Goal: Task Accomplishment & Management: Use online tool/utility

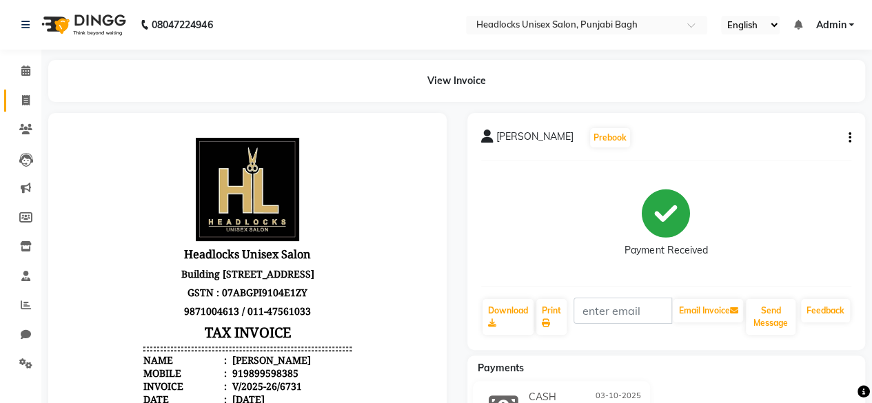
click at [28, 92] on link "Invoice" at bounding box center [20, 101] width 33 height 23
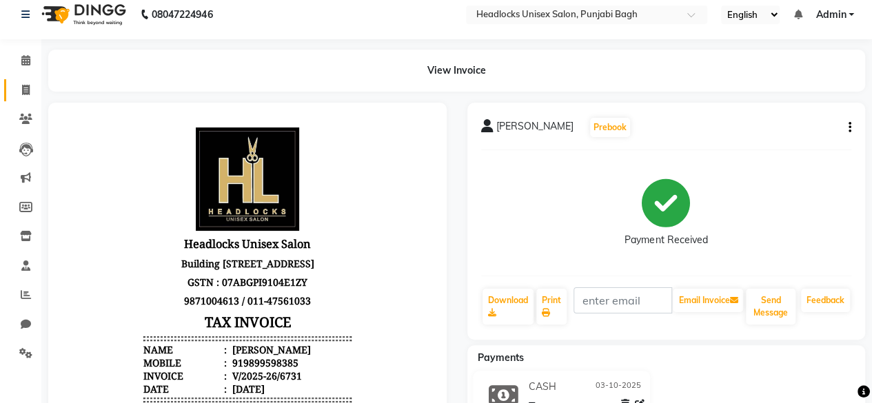
select select "service"
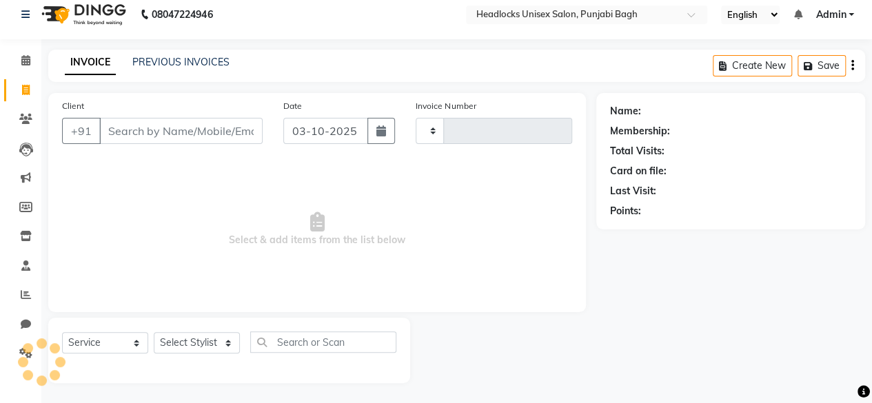
type input "6732"
select select "7719"
click at [123, 126] on input "Client" at bounding box center [180, 131] width 163 height 26
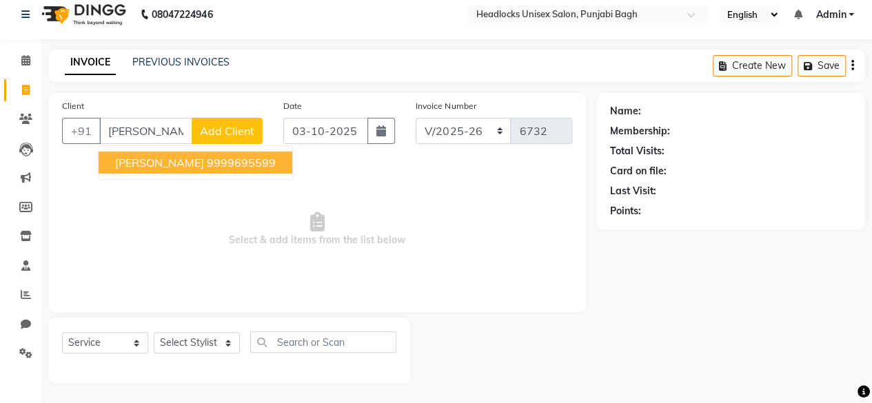
click at [139, 163] on span "[PERSON_NAME]" at bounding box center [159, 163] width 89 height 14
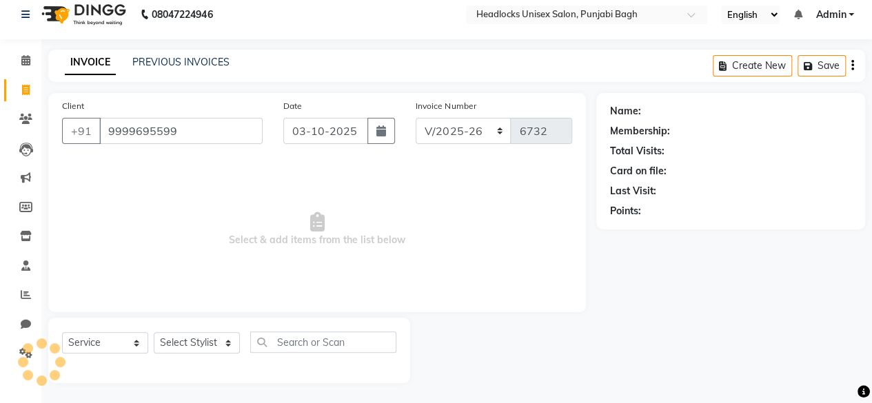
type input "9999695599"
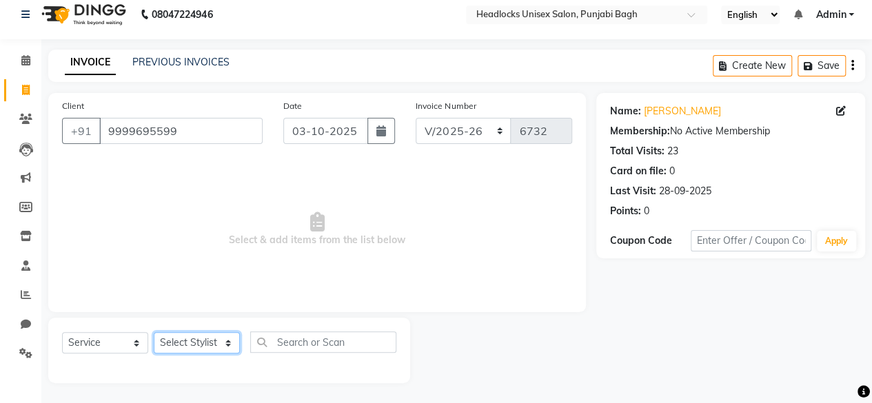
click at [188, 345] on select "Select Stylist ⁠Agnies ⁠Akash [PERSON_NAME] [PERSON_NAME] [PERSON_NAME] [PERSON…" at bounding box center [197, 342] width 86 height 21
select select "69054"
click at [154, 332] on select "Select Stylist ⁠Agnies ⁠Akash [PERSON_NAME] [PERSON_NAME] [PERSON_NAME] [PERSON…" at bounding box center [197, 342] width 86 height 21
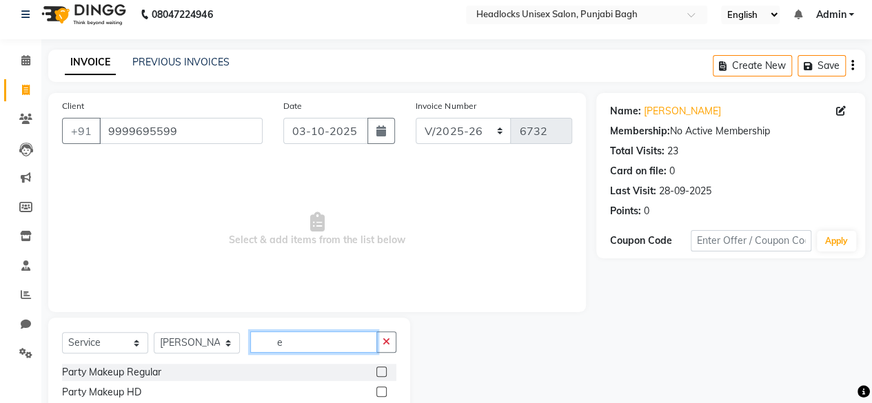
click at [310, 337] on input "e" at bounding box center [313, 342] width 127 height 21
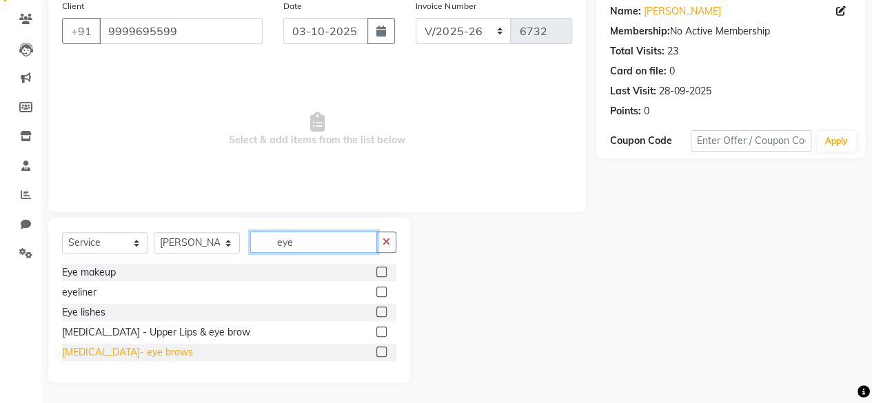
type input "eye"
click at [99, 347] on div "[MEDICAL_DATA]- eye brows" at bounding box center [127, 352] width 131 height 14
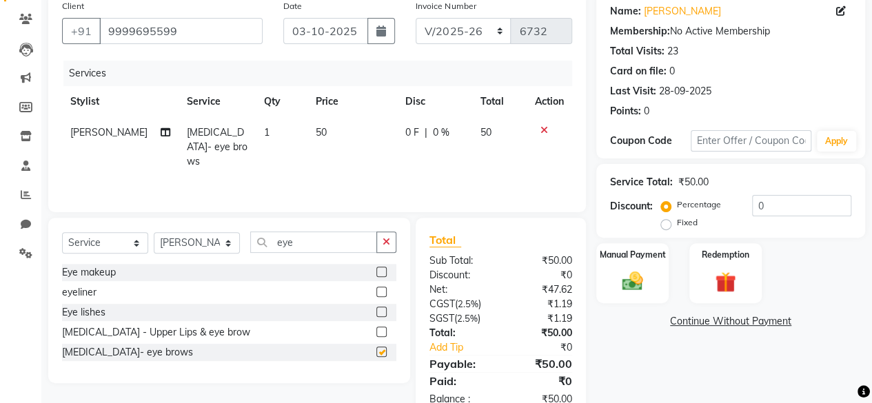
checkbox input "false"
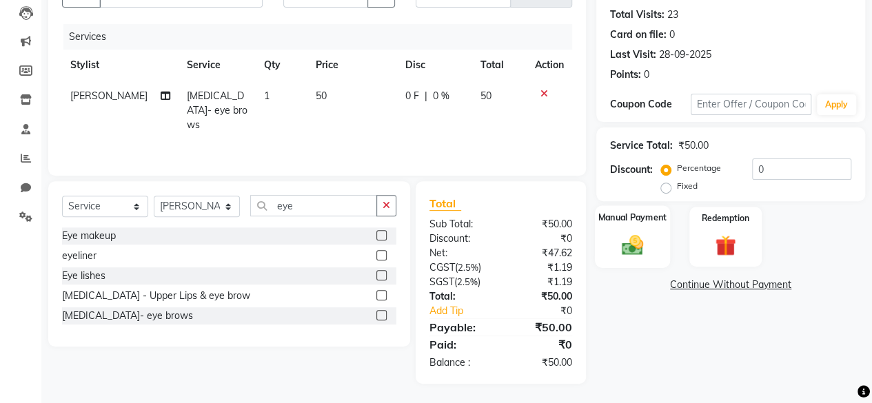
click at [664, 228] on div "Manual Payment" at bounding box center [632, 236] width 75 height 63
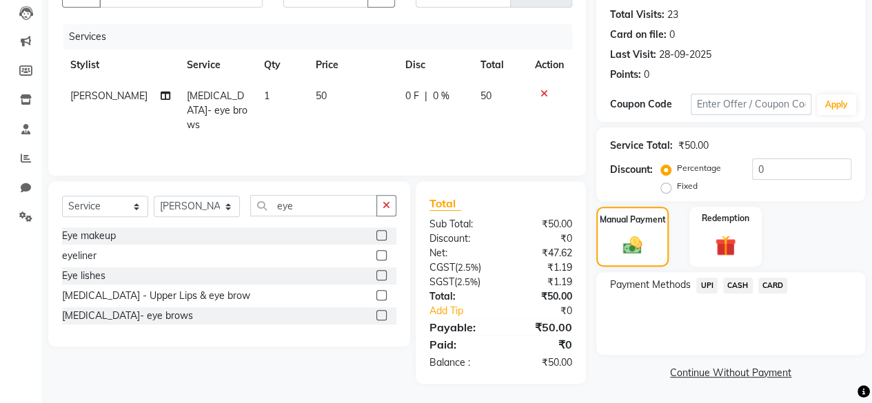
click at [734, 279] on span "CASH" at bounding box center [738, 286] width 30 height 16
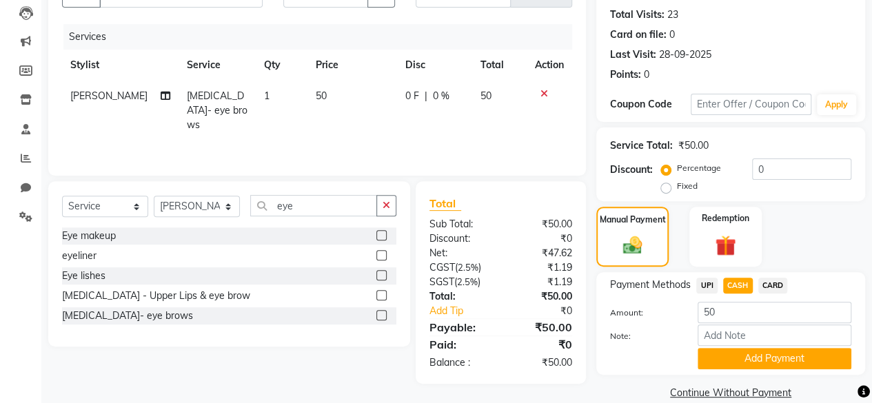
scroll to position [167, 0]
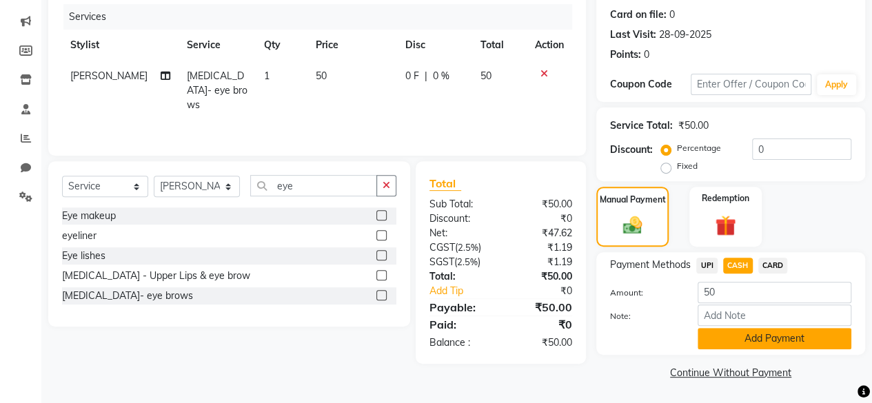
click at [719, 342] on button "Add Payment" at bounding box center [775, 338] width 154 height 21
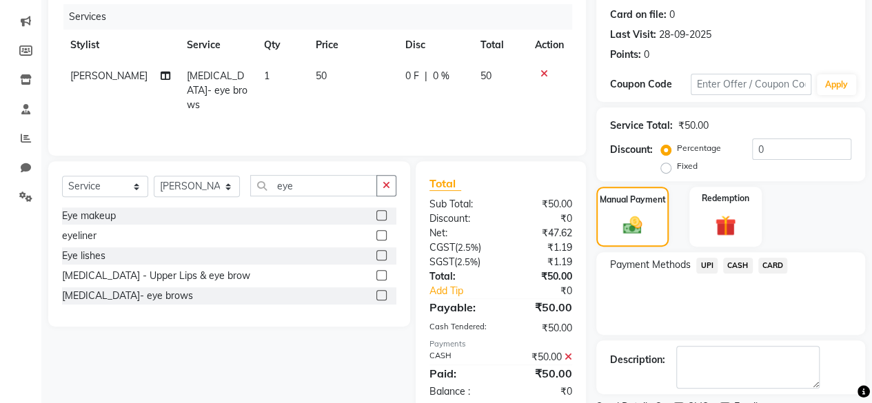
scroll to position [223, 0]
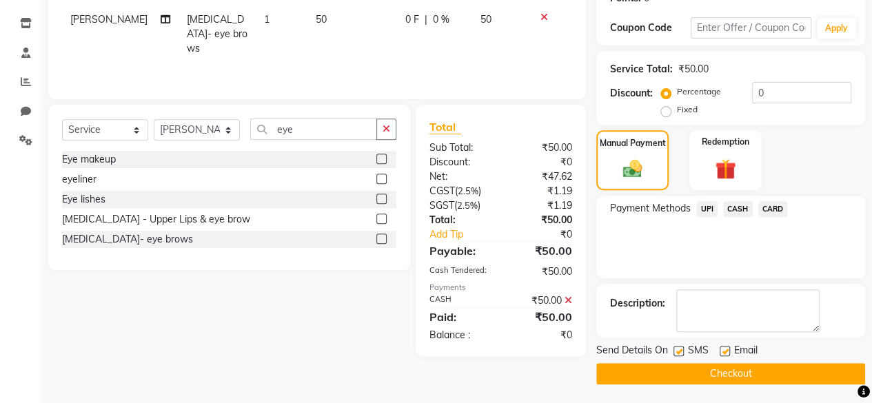
click at [677, 354] on label at bounding box center [679, 351] width 10 height 10
click at [677, 354] on input "checkbox" at bounding box center [678, 352] width 9 height 9
checkbox input "false"
click at [674, 369] on button "Checkout" at bounding box center [730, 373] width 269 height 21
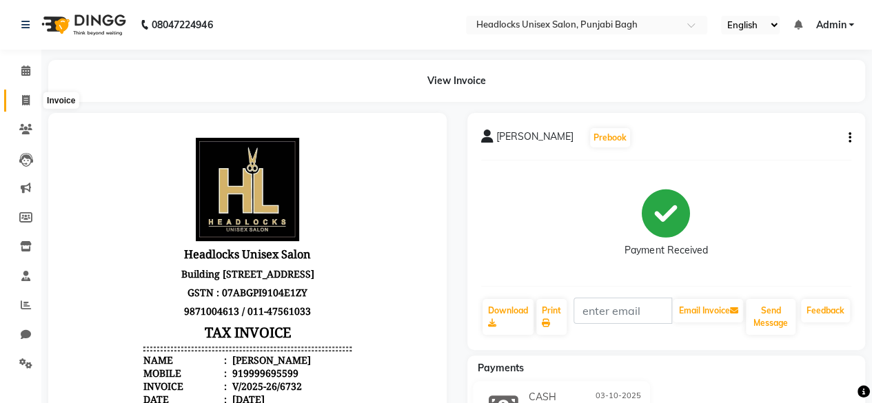
click at [33, 99] on span at bounding box center [26, 101] width 24 height 16
select select "service"
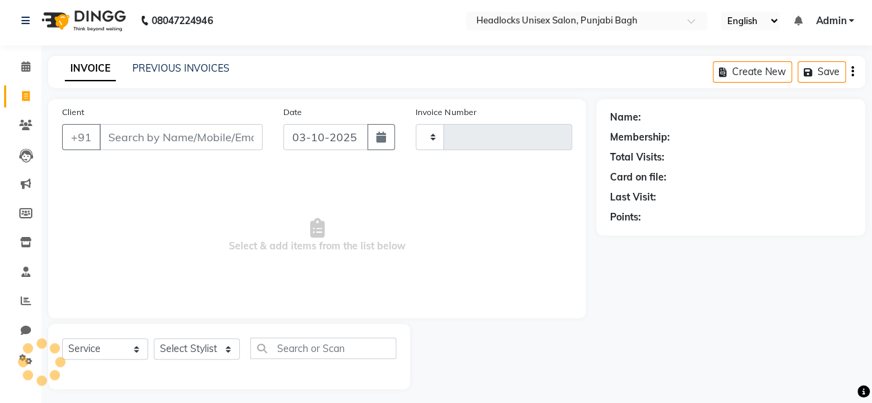
type input "6733"
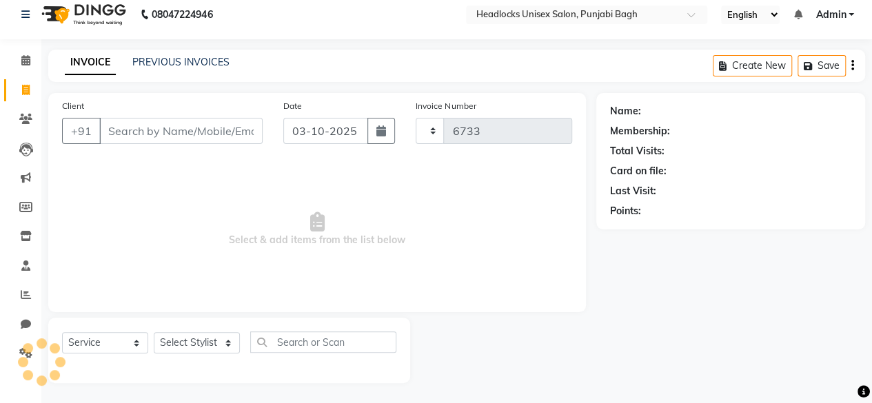
select select "7719"
click at [103, 125] on input "Client" at bounding box center [180, 131] width 163 height 26
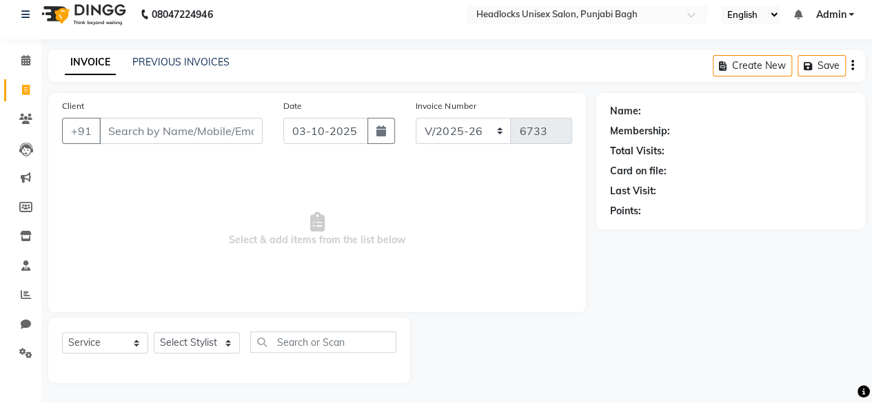
click at [103, 125] on input "Client" at bounding box center [180, 131] width 163 height 26
click at [109, 130] on input "Client" at bounding box center [180, 131] width 163 height 26
click at [188, 131] on input "Client" at bounding box center [180, 131] width 163 height 26
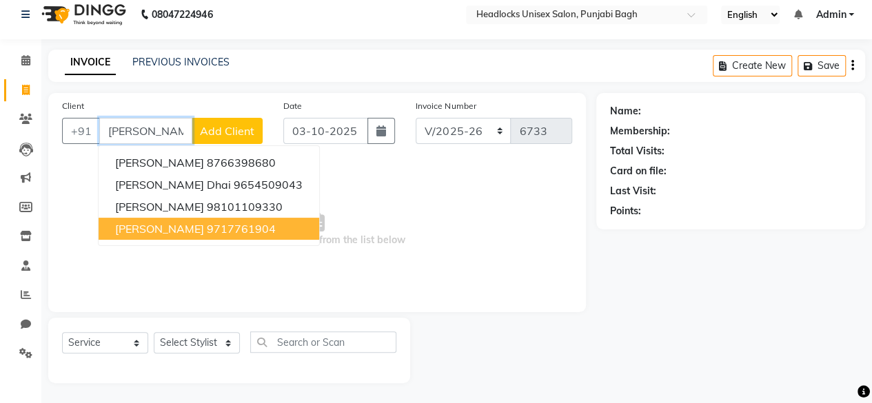
click at [175, 230] on span "[PERSON_NAME]" at bounding box center [159, 229] width 89 height 14
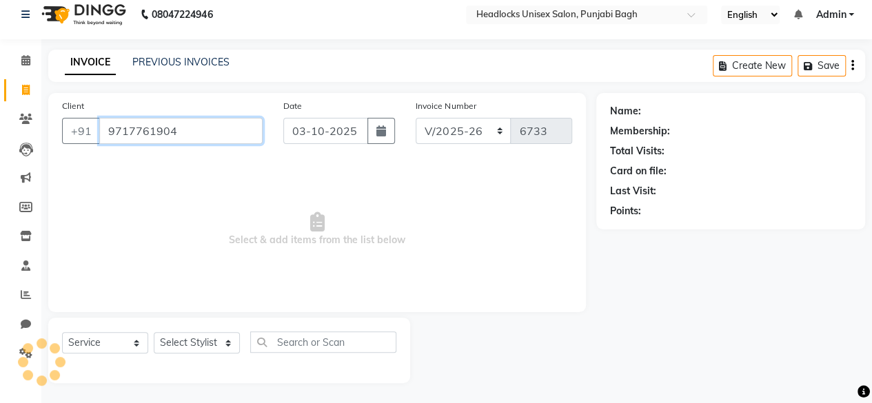
type input "9717761904"
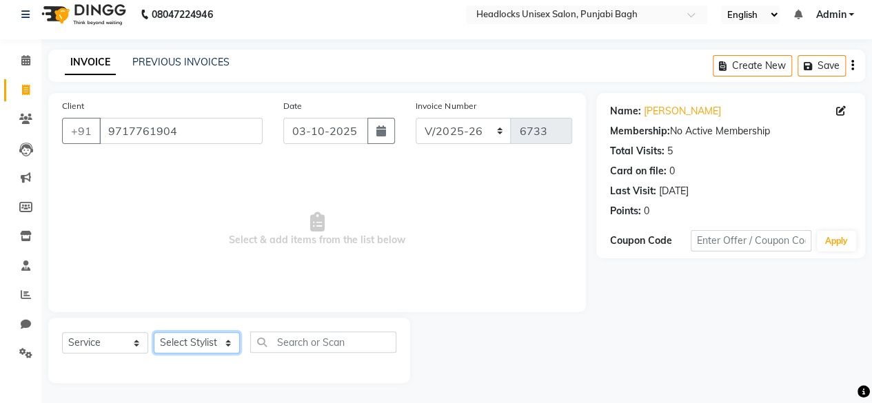
click at [217, 344] on select "Select Stylist ⁠Agnies ⁠Akash [PERSON_NAME] [PERSON_NAME] [PERSON_NAME] [PERSON…" at bounding box center [197, 342] width 86 height 21
select select "71220"
click at [154, 332] on select "Select Stylist ⁠Agnies ⁠Akash [PERSON_NAME] [PERSON_NAME] [PERSON_NAME] [PERSON…" at bounding box center [197, 342] width 86 height 21
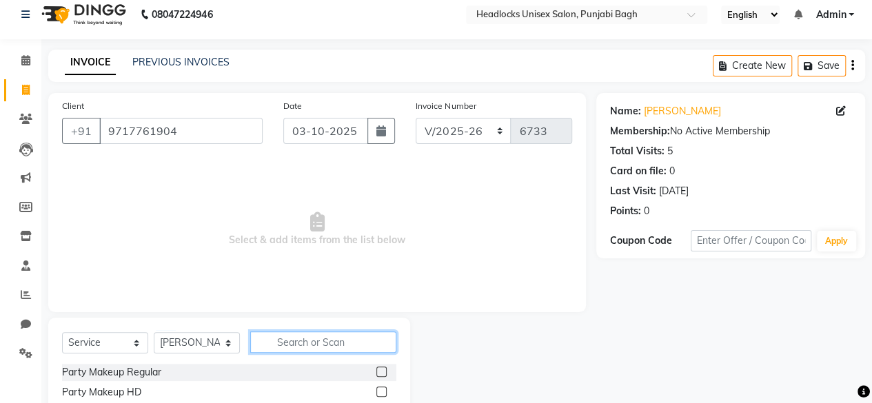
click at [298, 340] on input "text" at bounding box center [323, 342] width 146 height 21
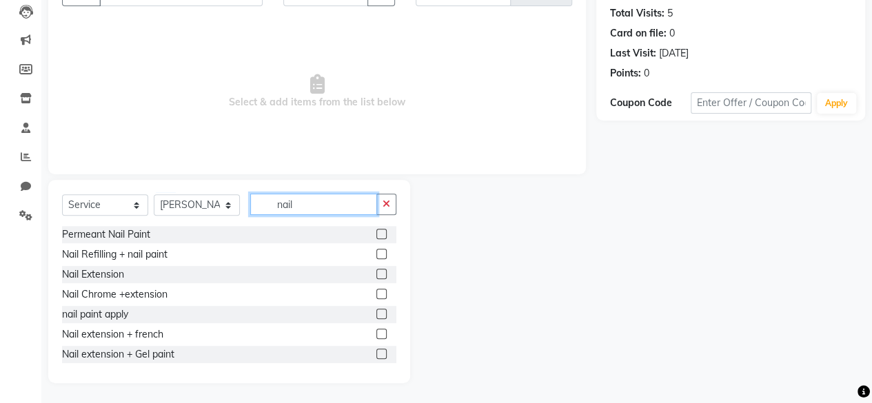
scroll to position [102, 0]
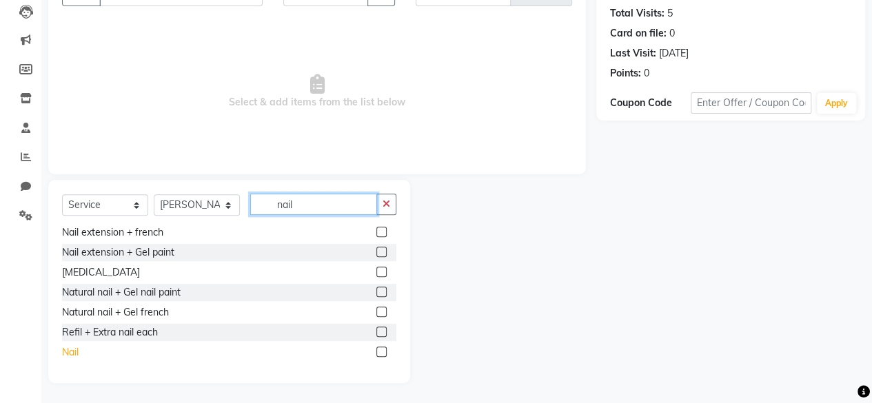
type input "nail"
click at [65, 349] on div "Nail" at bounding box center [70, 352] width 17 height 14
checkbox input "false"
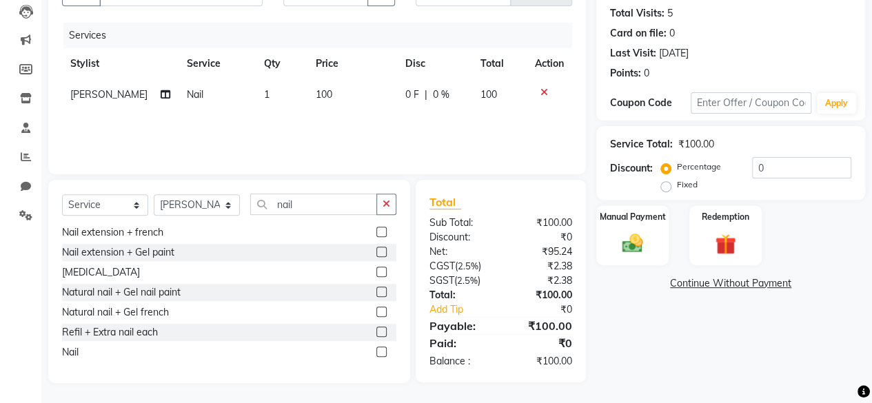
click at [309, 101] on td "100" at bounding box center [353, 94] width 90 height 31
select select "71220"
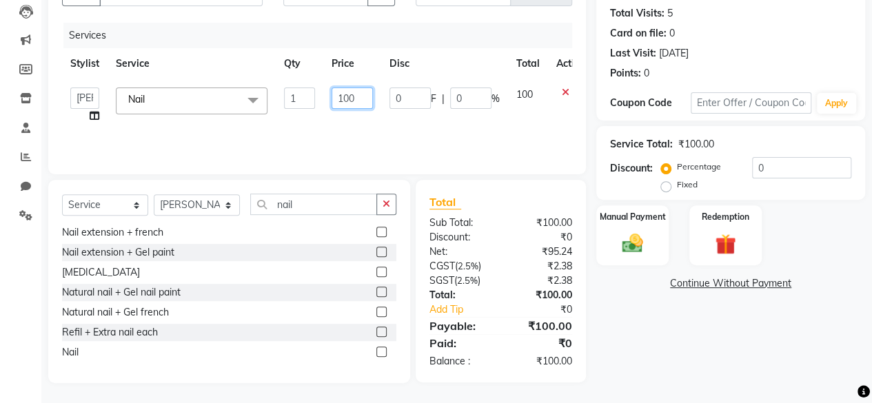
click at [339, 99] on input "100" at bounding box center [352, 98] width 41 height 21
type input "1750"
click at [645, 263] on div "Manual Payment" at bounding box center [632, 235] width 75 height 63
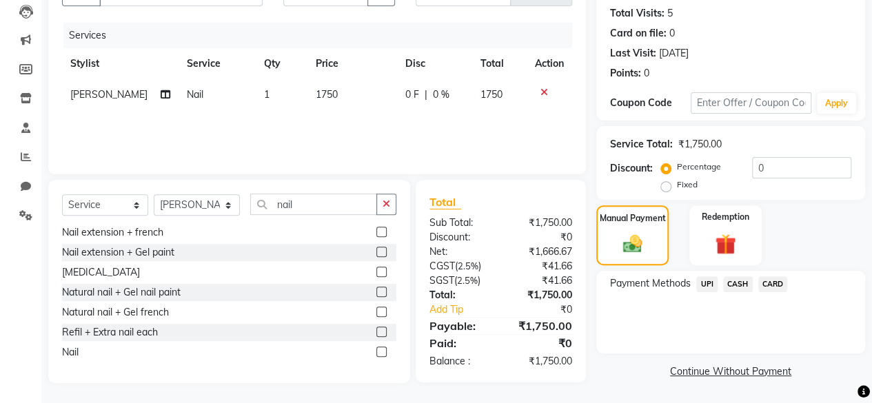
click at [707, 292] on span "UPI" at bounding box center [706, 285] width 21 height 16
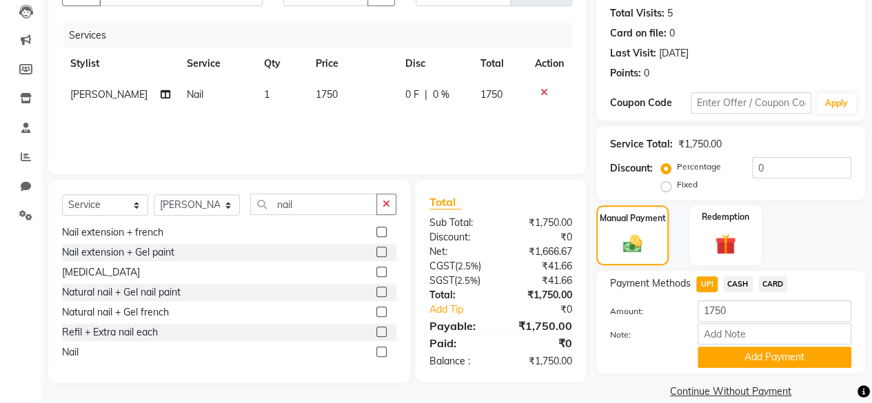
scroll to position [167, 0]
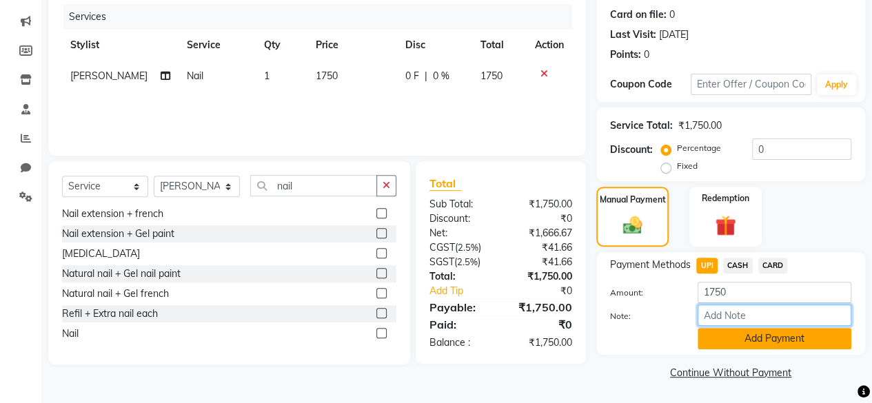
drag, startPoint x: 709, startPoint y: 319, endPoint x: 709, endPoint y: 336, distance: 17.2
click at [709, 336] on div "Amount: 1750 Note: Add Payment" at bounding box center [730, 316] width 241 height 68
click at [709, 336] on button "Add Payment" at bounding box center [775, 338] width 154 height 21
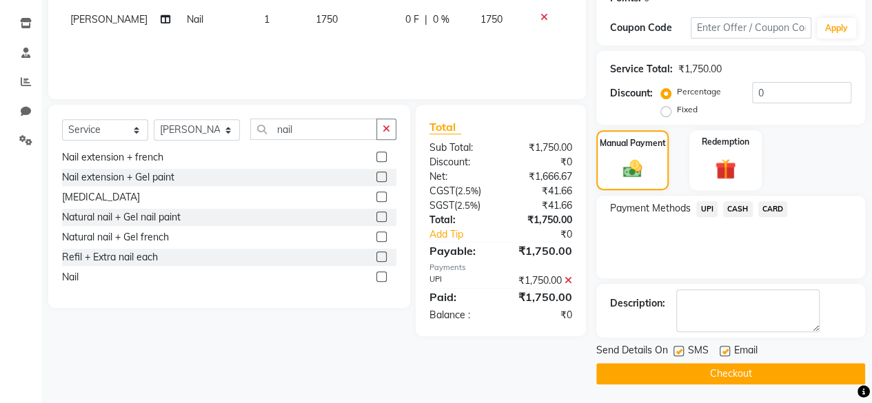
click at [682, 354] on label at bounding box center [679, 351] width 10 height 10
click at [682, 354] on input "checkbox" at bounding box center [678, 352] width 9 height 9
checkbox input "false"
click at [678, 372] on button "Checkout" at bounding box center [730, 373] width 269 height 21
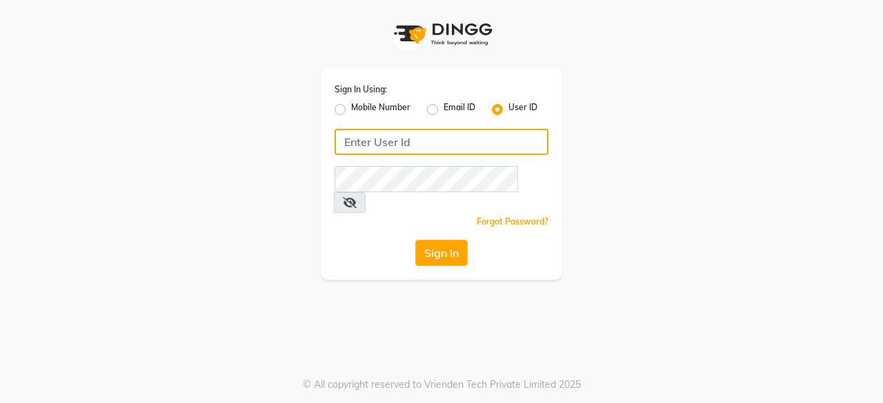
click at [421, 140] on input "Username" at bounding box center [441, 142] width 214 height 26
type input "headlockspb"
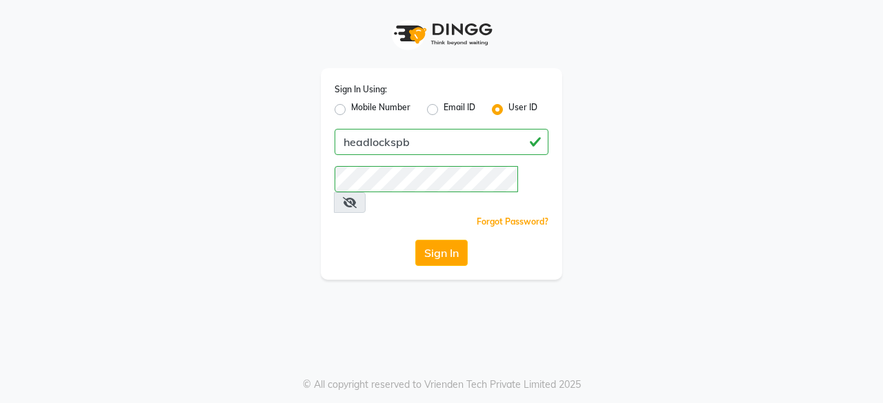
click at [385, 214] on div "Forgot Password?" at bounding box center [441, 221] width 214 height 14
drag, startPoint x: 476, startPoint y: 239, endPoint x: 464, endPoint y: 239, distance: 11.7
click at [464, 240] on div "Sign In" at bounding box center [441, 253] width 214 height 26
click at [464, 240] on button "Sign In" at bounding box center [441, 253] width 52 height 26
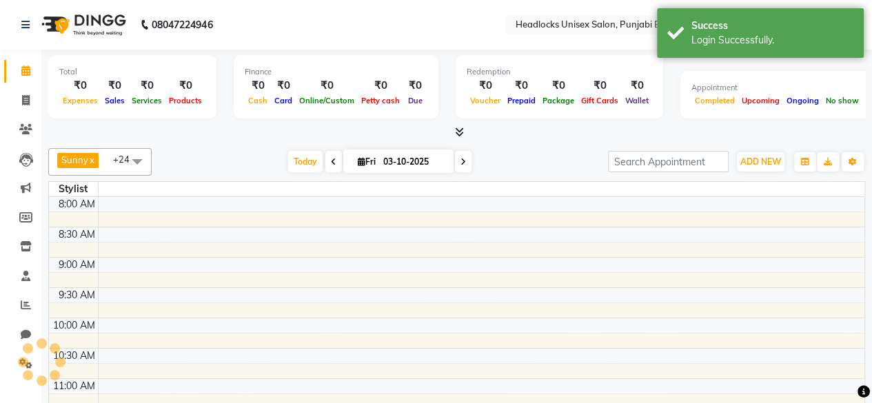
select select "en"
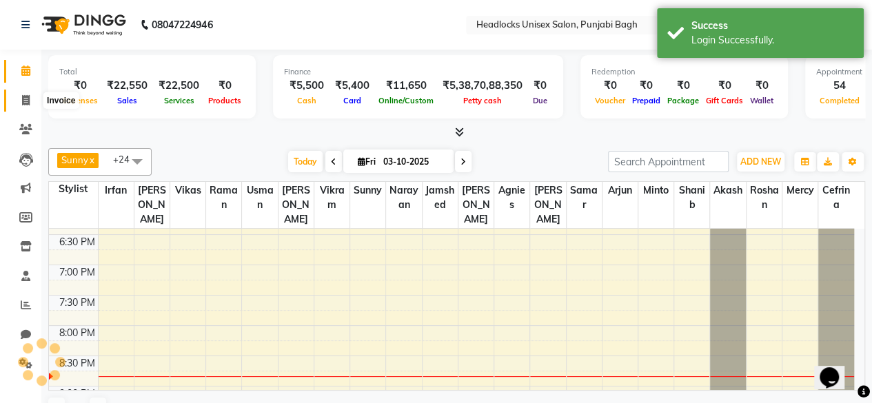
click at [26, 100] on icon at bounding box center [26, 100] width 8 height 10
select select "service"
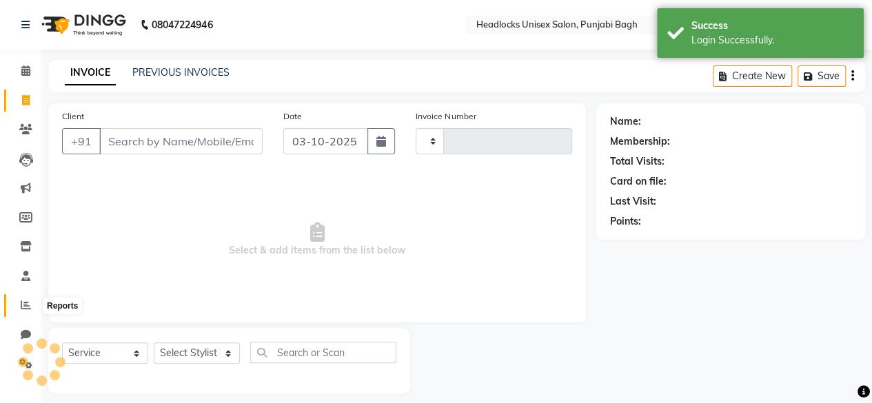
type input "6734"
select select "7719"
click at [21, 312] on span at bounding box center [26, 306] width 24 height 16
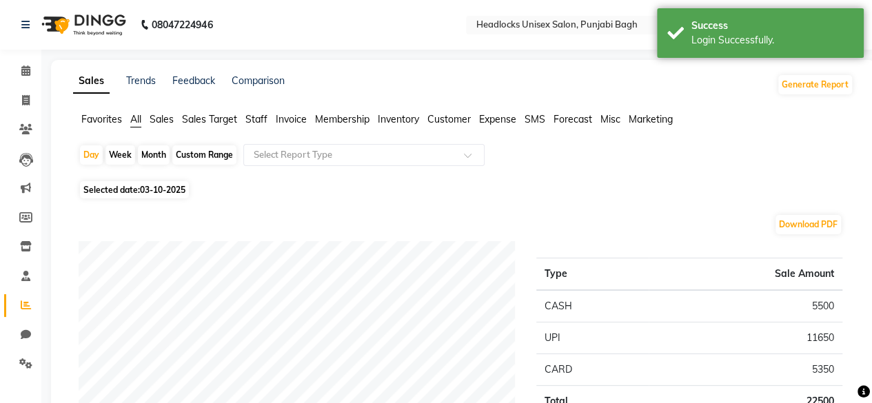
click at [105, 123] on span "Favorites" at bounding box center [101, 119] width 41 height 12
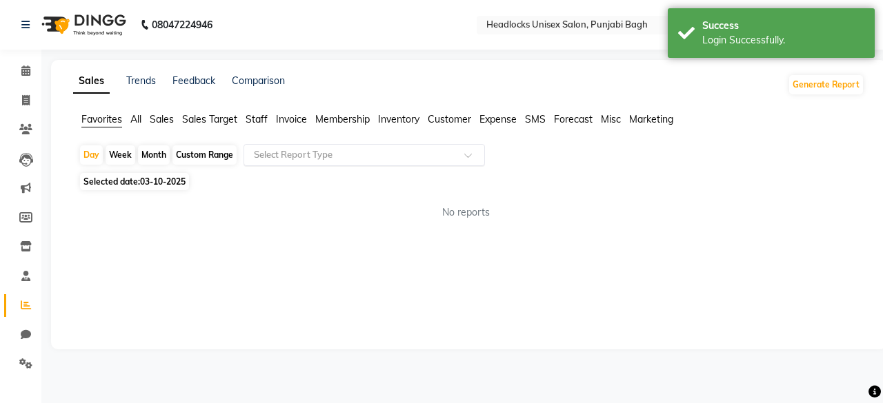
click at [286, 156] on input "text" at bounding box center [350, 155] width 199 height 14
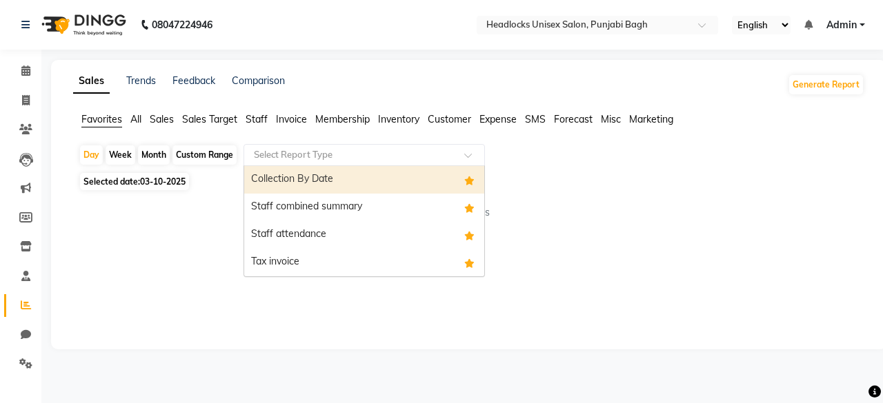
click at [287, 188] on div "Collection By Date" at bounding box center [364, 180] width 240 height 28
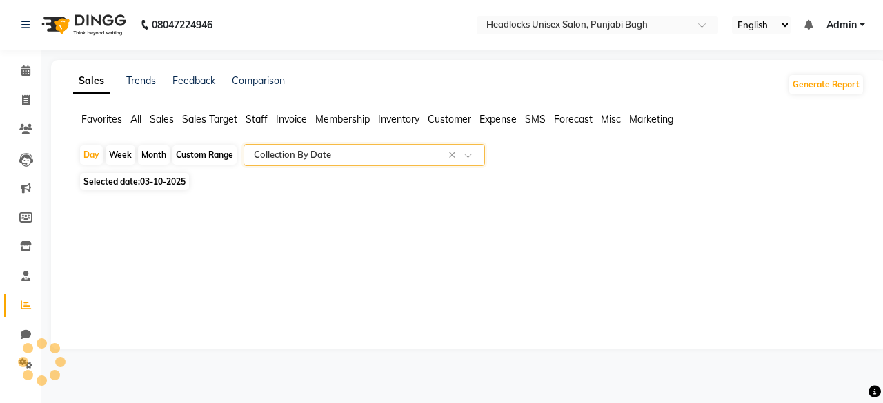
select select "filtered_report"
select select "csv"
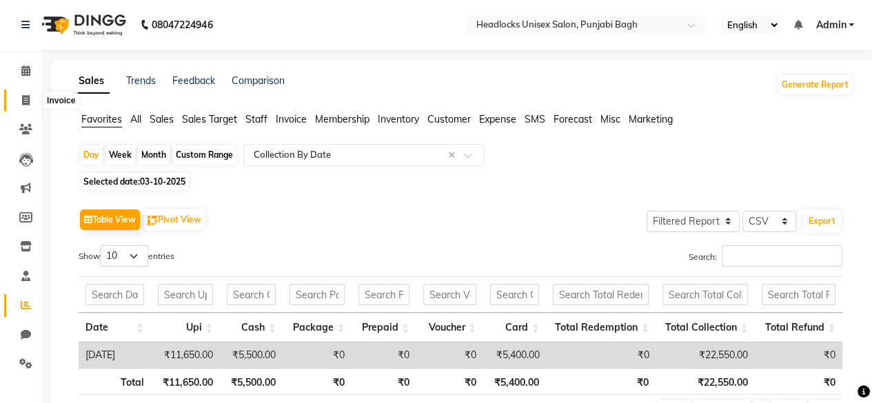
click at [23, 102] on icon at bounding box center [26, 100] width 8 height 10
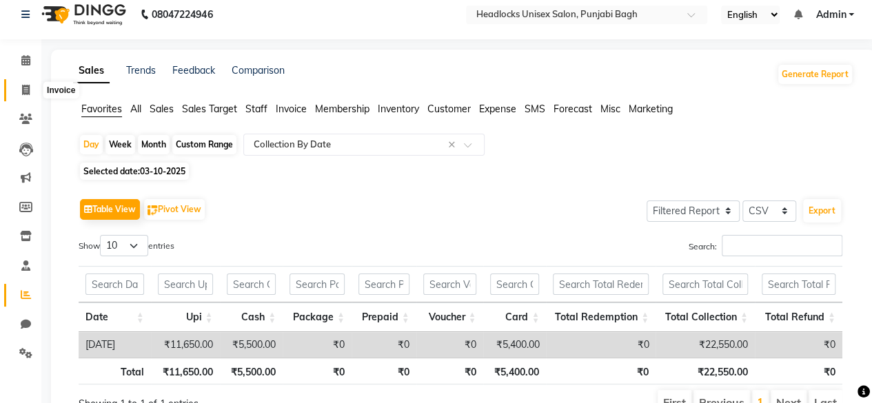
select select "7719"
select select "service"
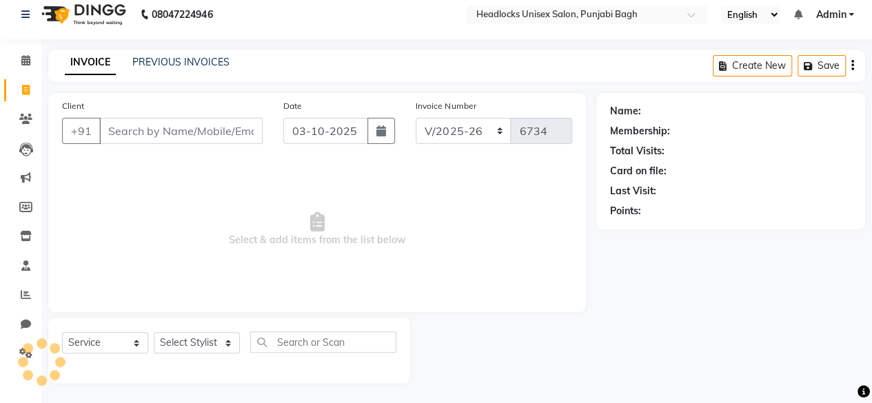
click at [199, 128] on input "Client" at bounding box center [180, 131] width 163 height 26
click at [199, 128] on input "c" at bounding box center [180, 131] width 163 height 26
type input "c"
